Goal: Task Accomplishment & Management: Manage account settings

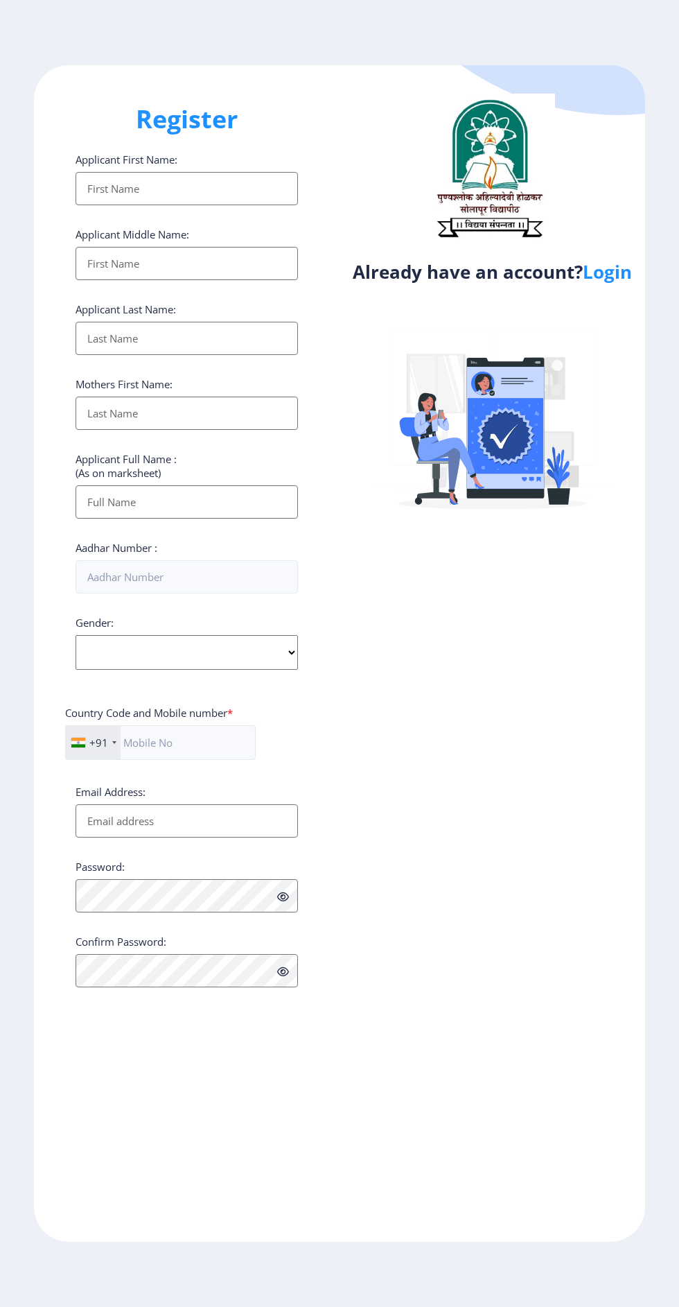
select select
click at [604, 277] on link "Login" at bounding box center [607, 271] width 49 height 25
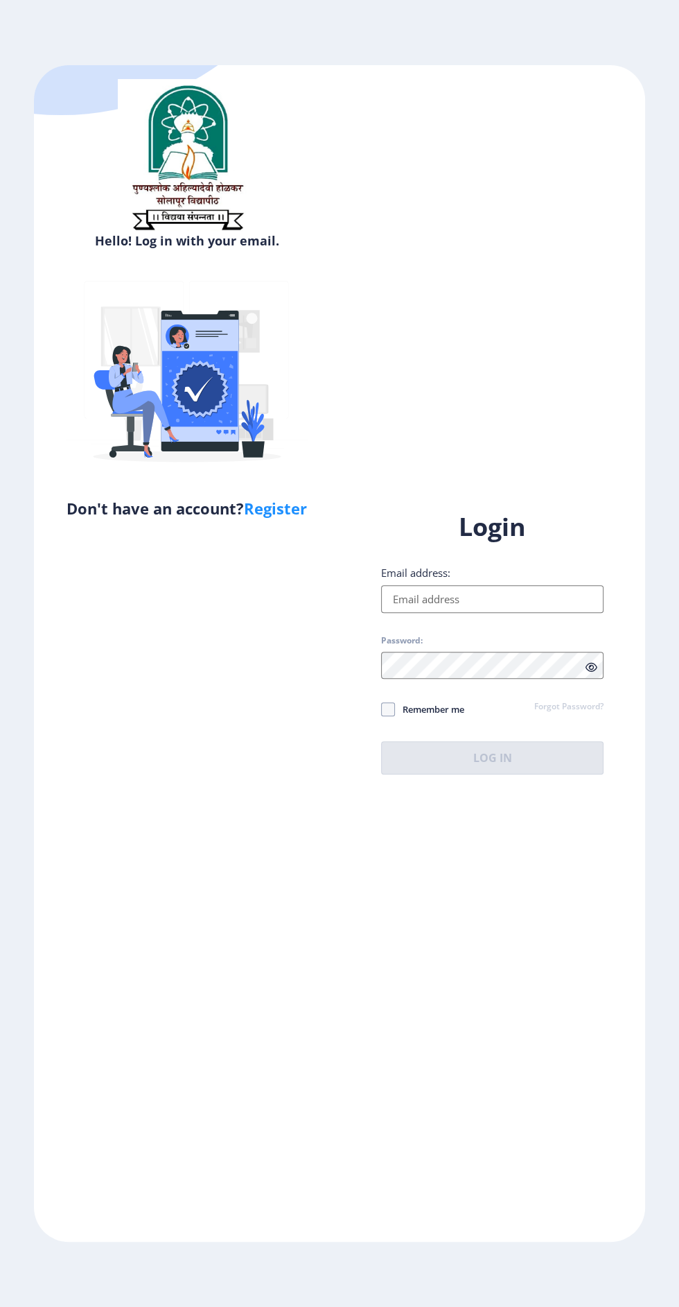
click at [509, 613] on input "Email address:" at bounding box center [492, 599] width 223 height 28
type input "[EMAIL_ADDRESS][DOMAIN_NAME]"
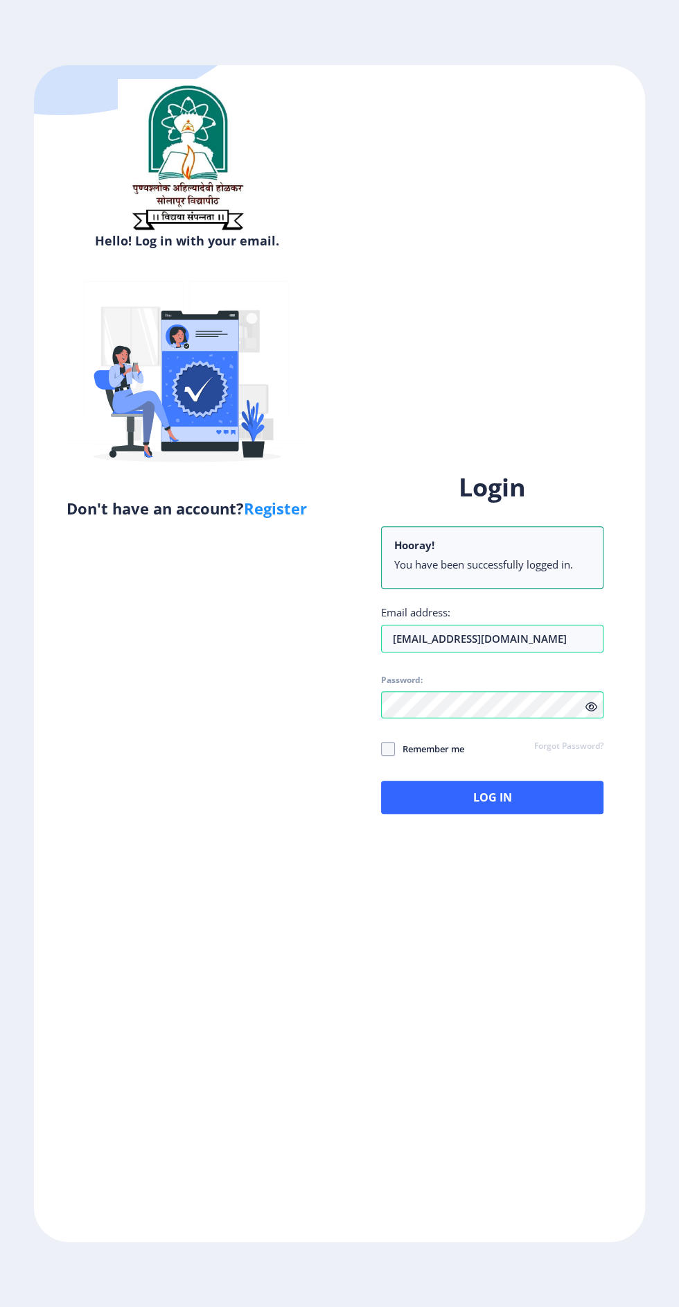
click at [402, 686] on label "Password:" at bounding box center [402, 679] width 42 height 11
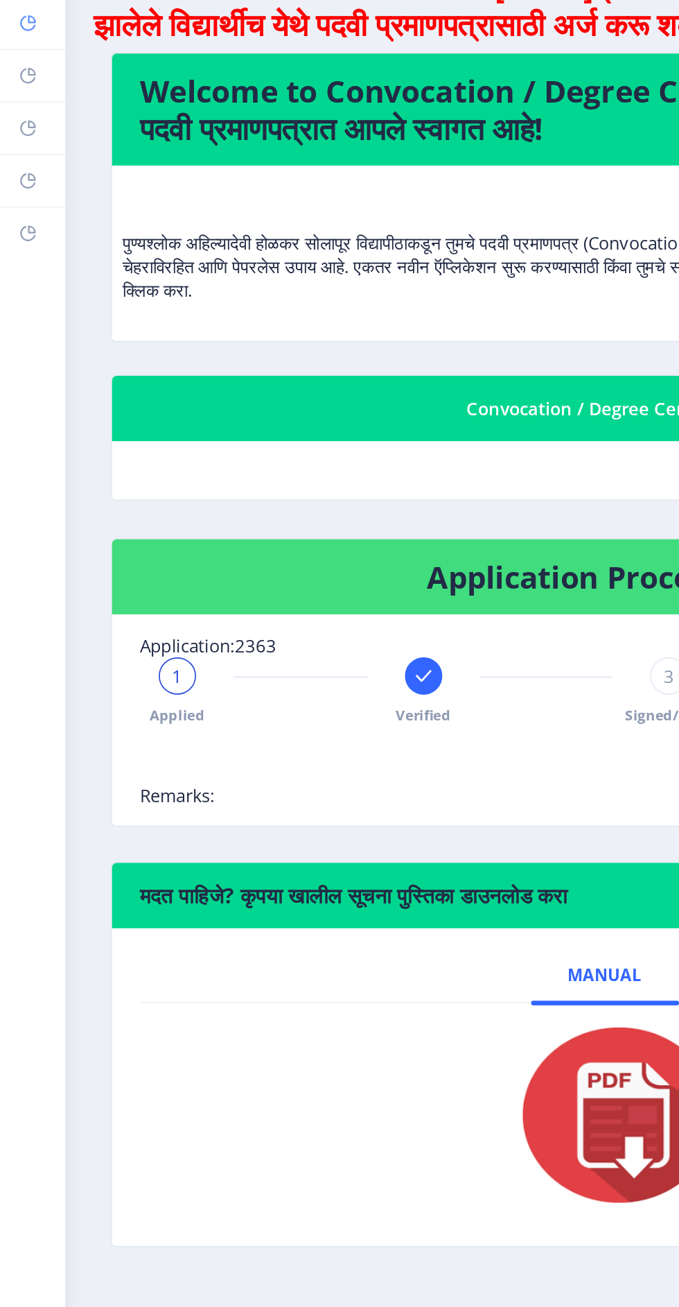
click at [13, 132] on link "Help/FAQ" at bounding box center [19, 124] width 39 height 31
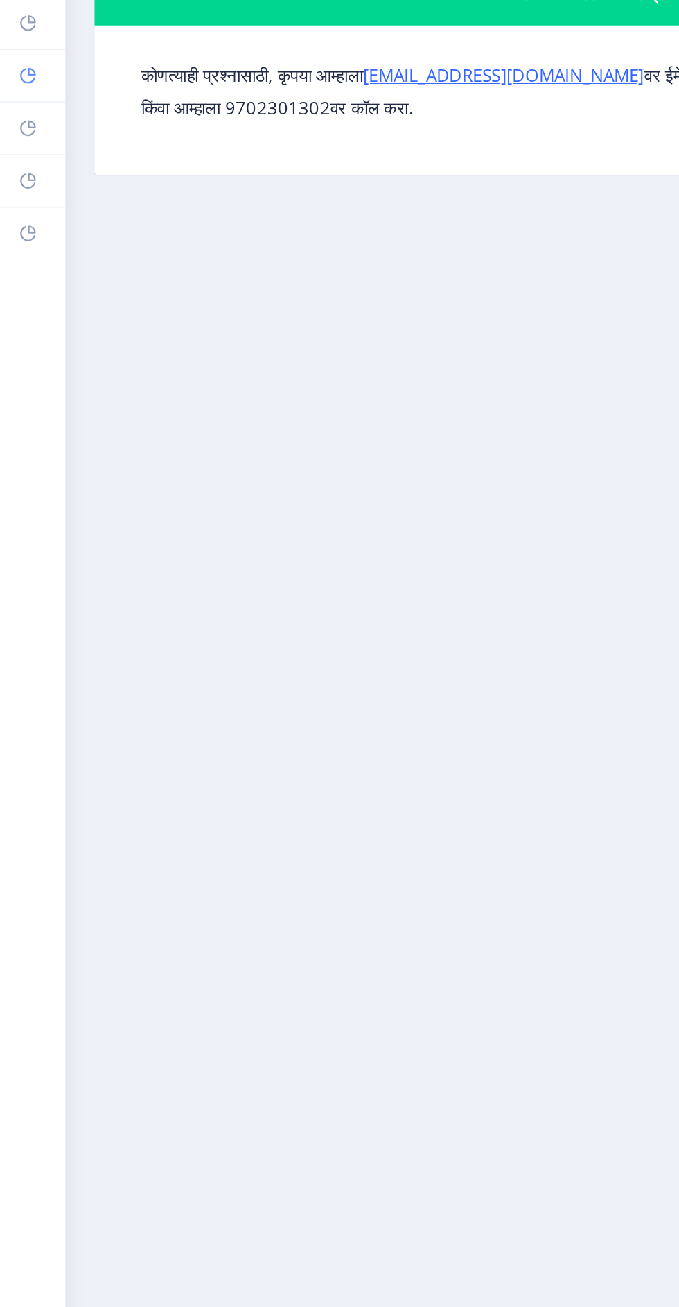
click at [19, 155] on rect at bounding box center [16, 155] width 11 height 11
select select
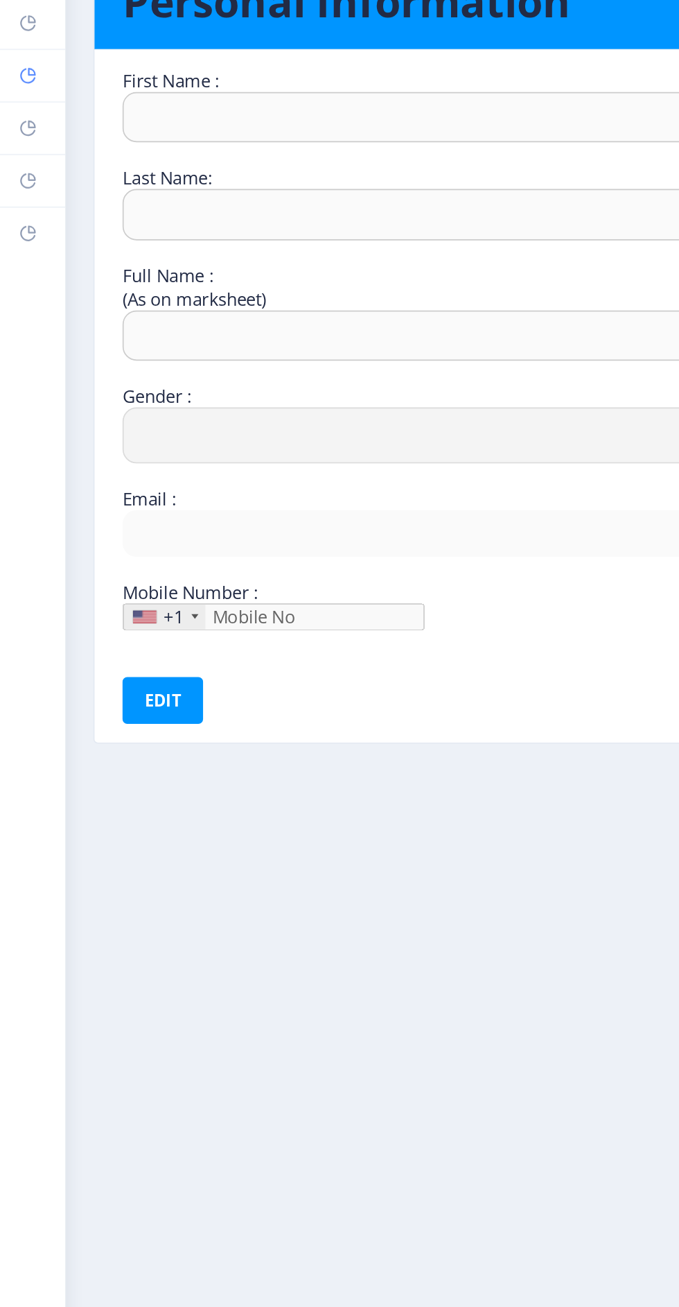
type input "[PERSON_NAME]"
type input "[PERSON_NAME] [PERSON_NAME]"
select select "[DEMOGRAPHIC_DATA]"
type input "[EMAIL_ADDRESS][DOMAIN_NAME]"
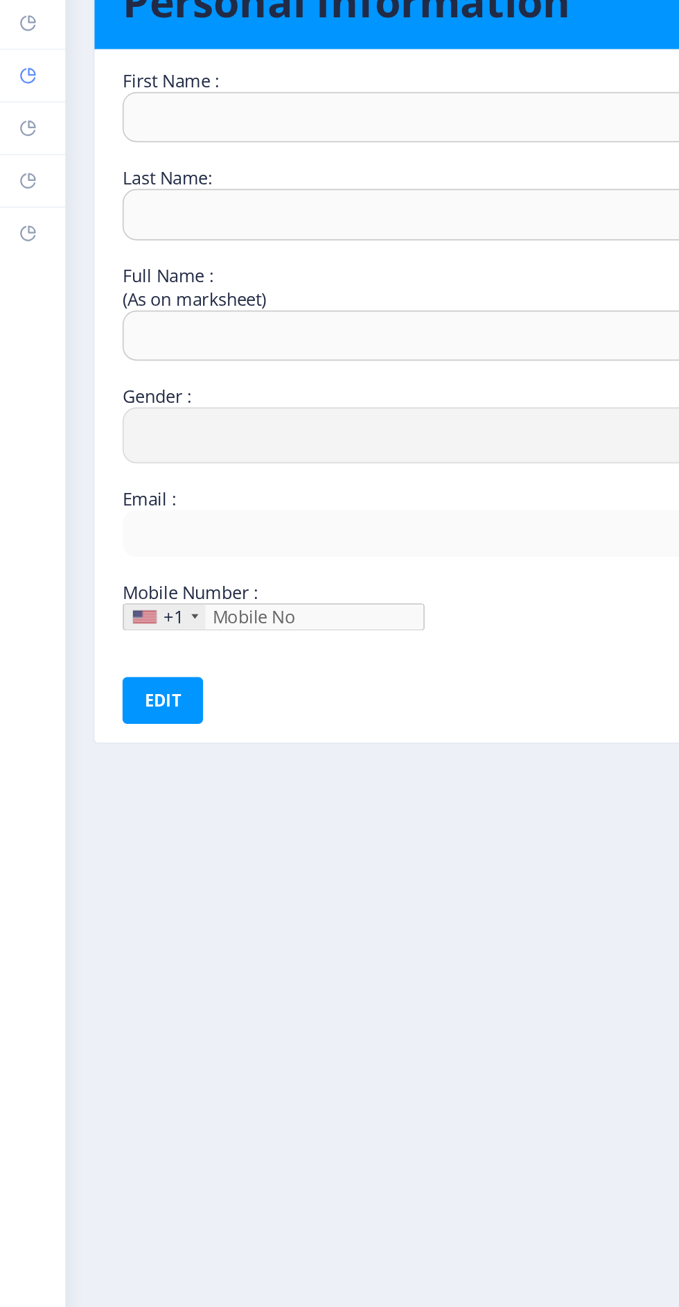
type input "9579340663"
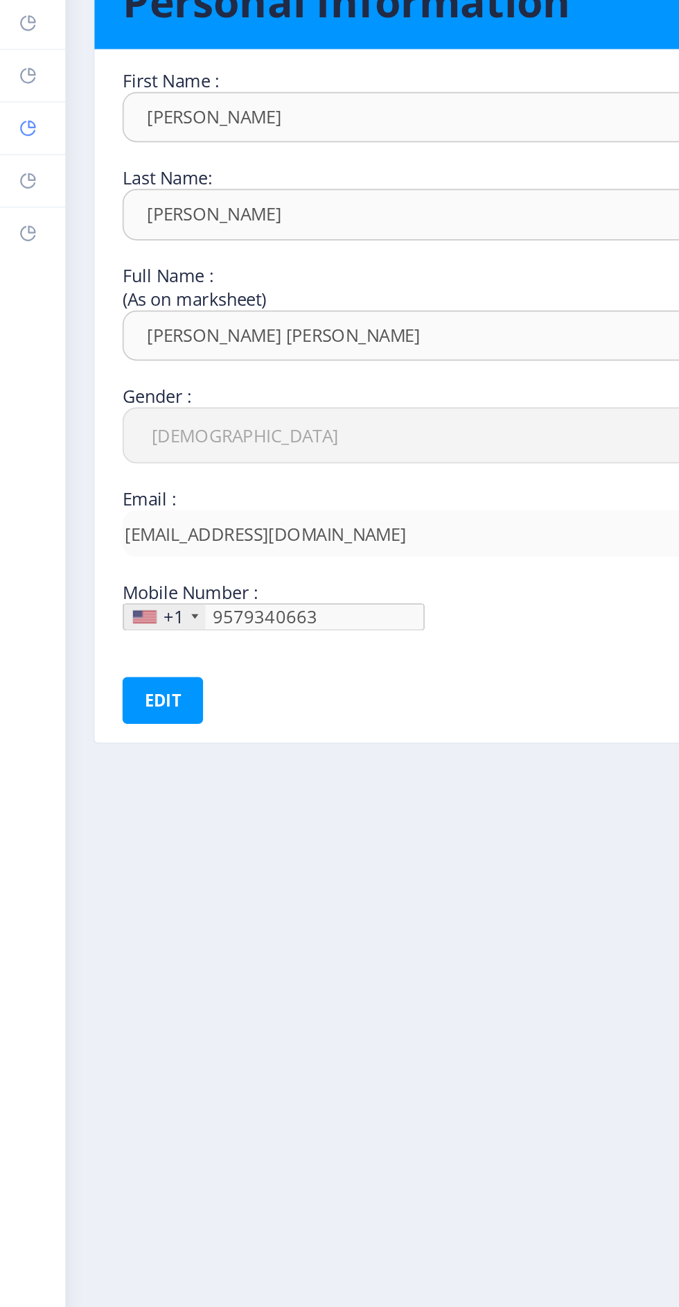
click at [17, 185] on icon at bounding box center [19, 184] width 5 height 5
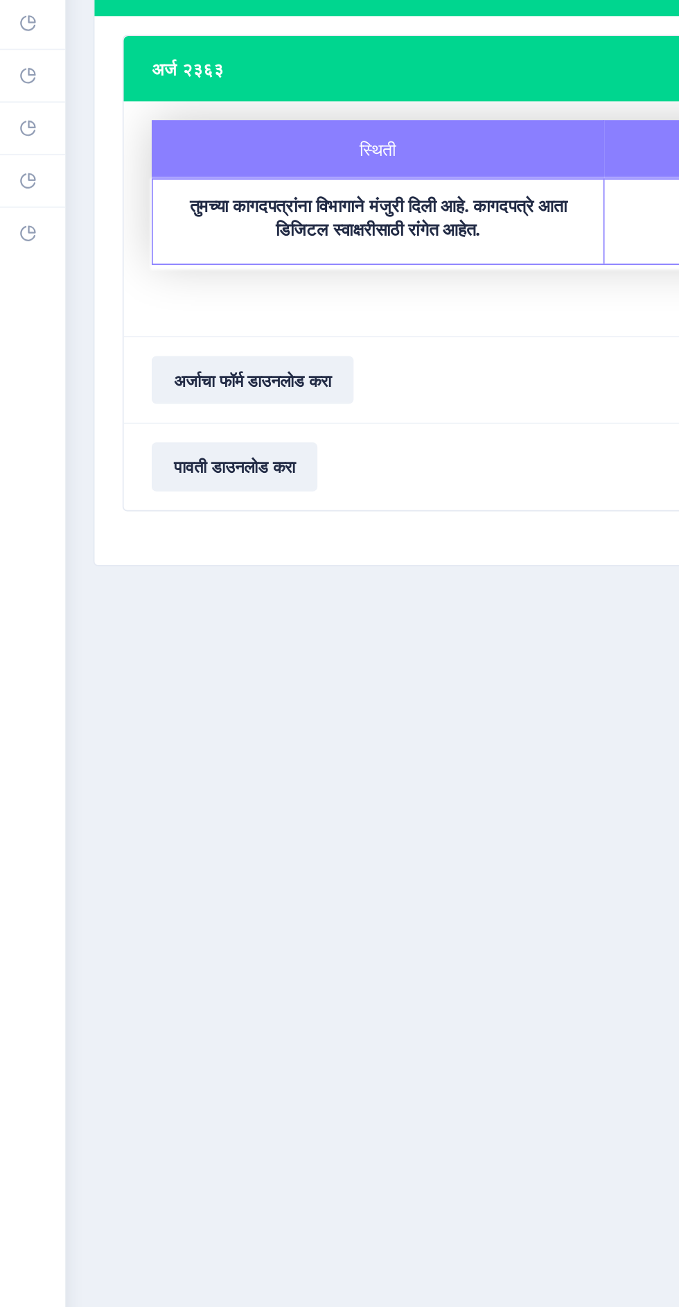
click at [232, 611] on nb-layout-column "माझे अर्ज अर्ज २३६३ स्थिती नोट्स स्थिती तुमच्या कागदपत्रांना विभागाने मंजुरी दि…" at bounding box center [359, 659] width 641 height 1212
click at [229, 600] on nb-layout-column "माझे अर्ज अर्ज २३६३ स्थिती नोट्स स्थिती तुमच्या कागदपत्रांना विभागाने मंजुरी दि…" at bounding box center [359, 659] width 641 height 1212
click at [216, 603] on nb-layout-column "माझे अर्ज अर्ज २३६३ स्थिती नोट्स स्थिती तुमच्या कागदपत्रांना विभागाने मंजुरी दि…" at bounding box center [359, 659] width 641 height 1212
